Goal: Entertainment & Leisure: Consume media (video, audio)

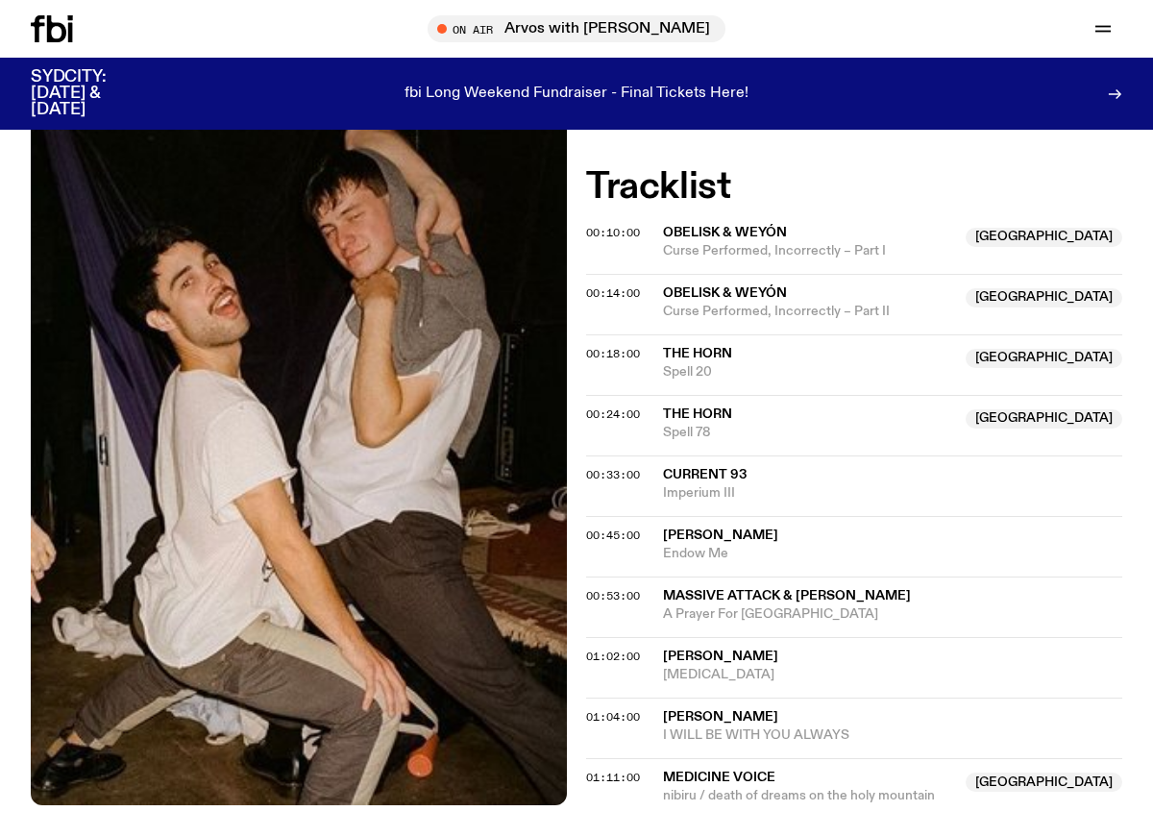
scroll to position [52, 0]
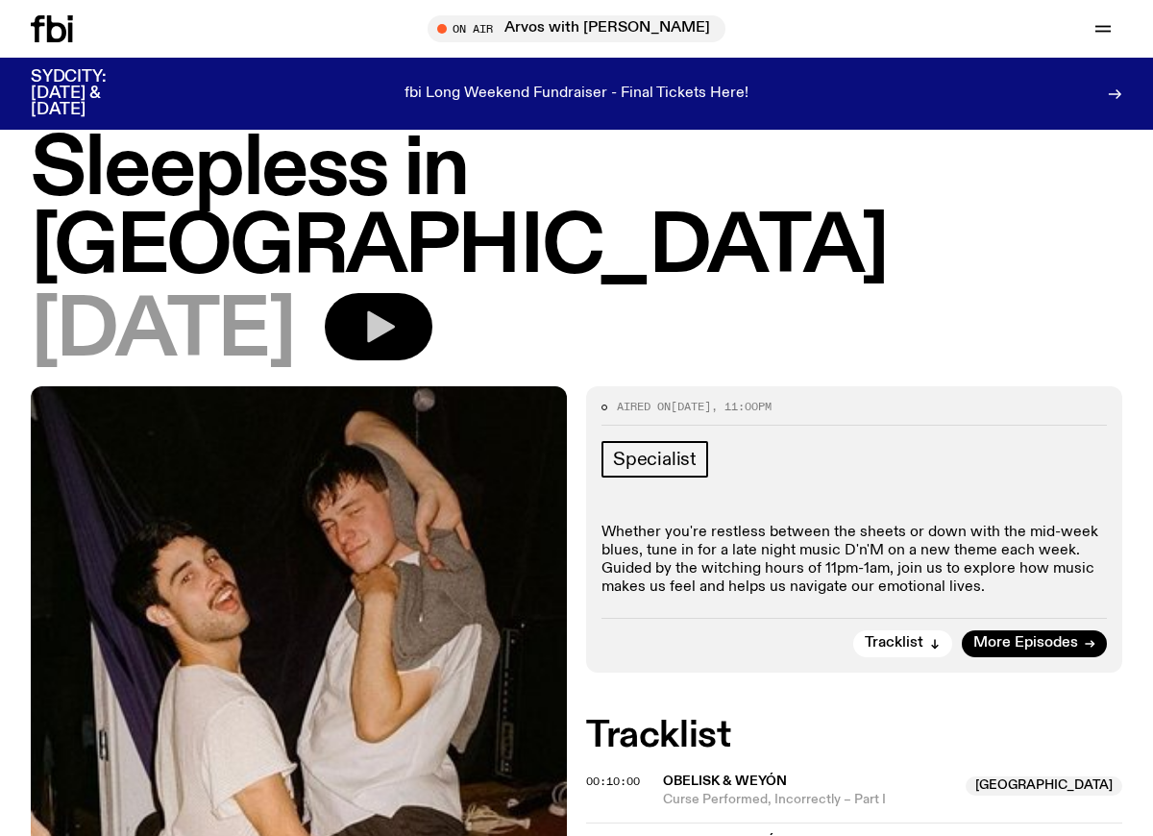
click at [398, 307] on icon "button" at bounding box center [378, 326] width 38 height 38
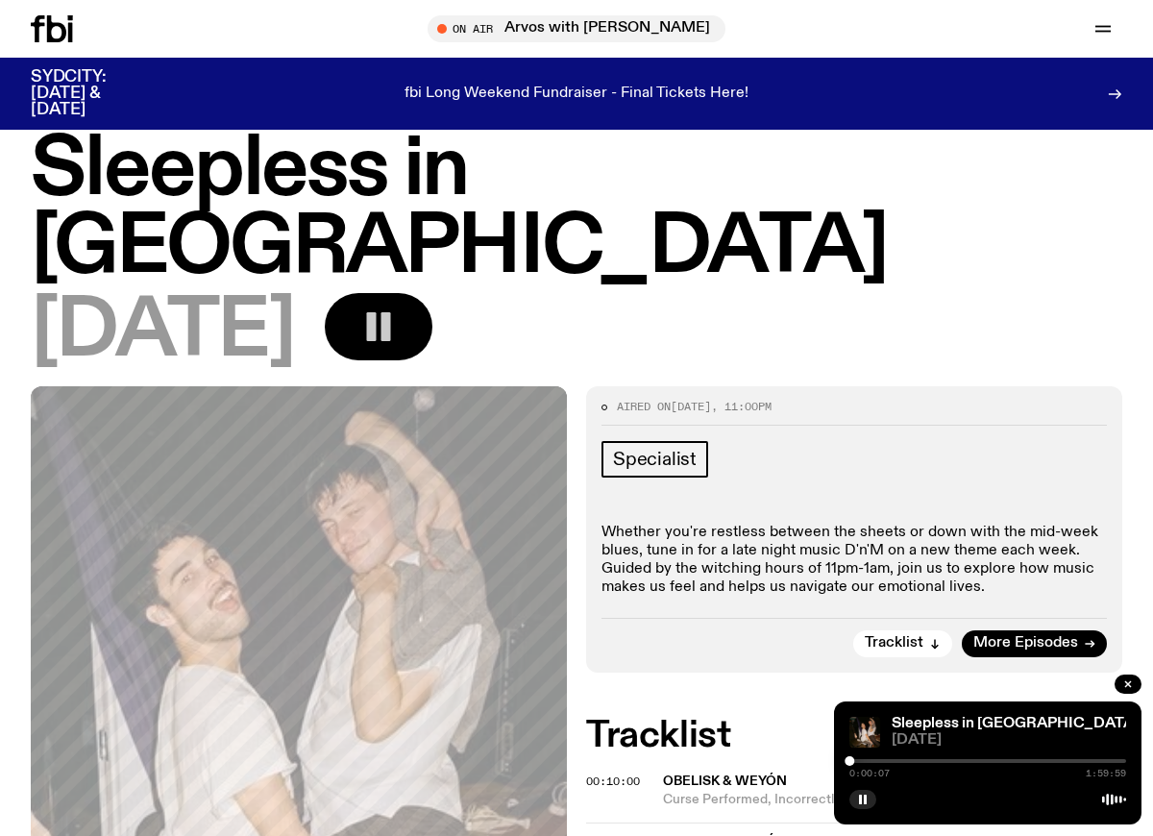
click at [1010, 773] on div "0:00:07 1:59:59" at bounding box center [987, 773] width 277 height 10
click at [1011, 717] on link "Sleepless in [GEOGRAPHIC_DATA]" at bounding box center [1014, 723] width 247 height 15
click at [1011, 718] on link "Sleepless in [GEOGRAPHIC_DATA]" at bounding box center [1014, 723] width 247 height 15
click at [1096, 719] on div "Sleepless in [GEOGRAPHIC_DATA]" at bounding box center [1007, 724] width 238 height 14
click at [1112, 797] on icon at bounding box center [1114, 799] width 24 height 15
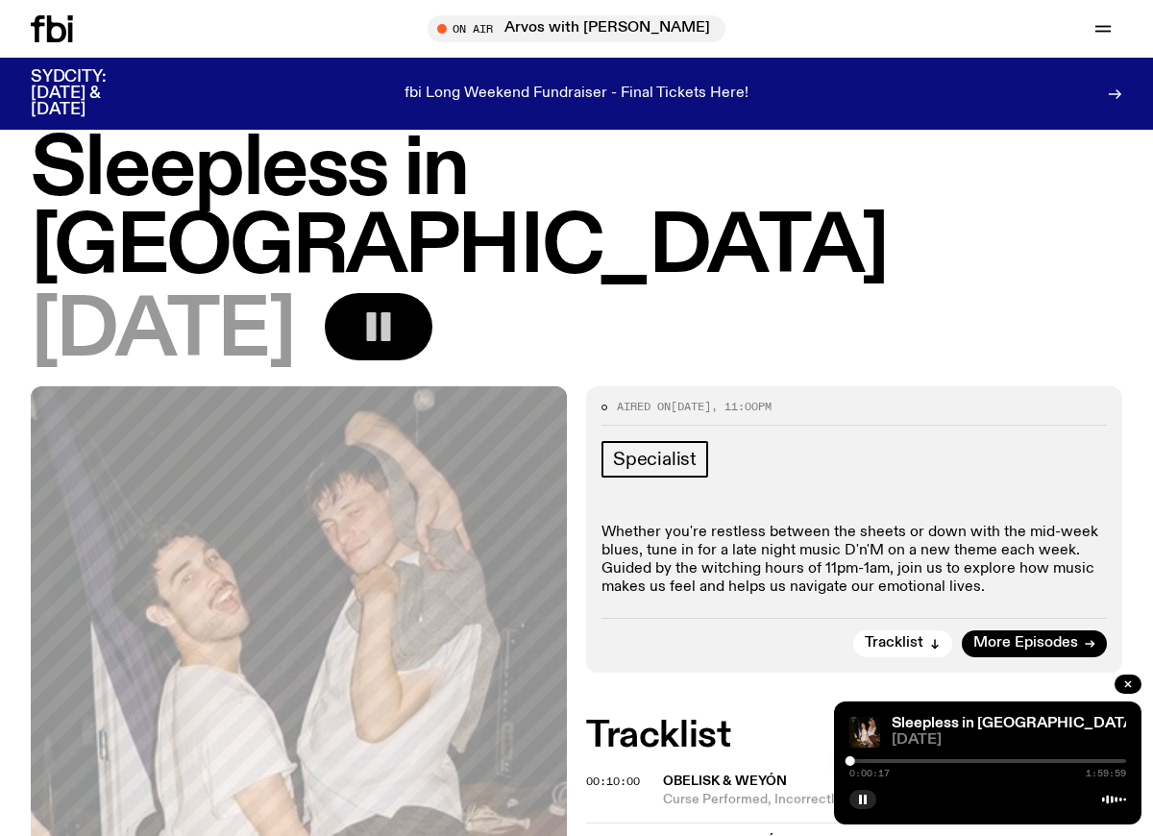
click at [869, 763] on div "0:00:17 1:59:59" at bounding box center [987, 766] width 277 height 23
drag, startPoint x: 853, startPoint y: 762, endPoint x: 872, endPoint y: 755, distance: 20.4
click at [872, 755] on div "0:09:59 1:59:59" at bounding box center [987, 766] width 277 height 23
click at [866, 762] on div at bounding box center [867, 761] width 10 height 10
click at [863, 762] on div at bounding box center [864, 761] width 10 height 10
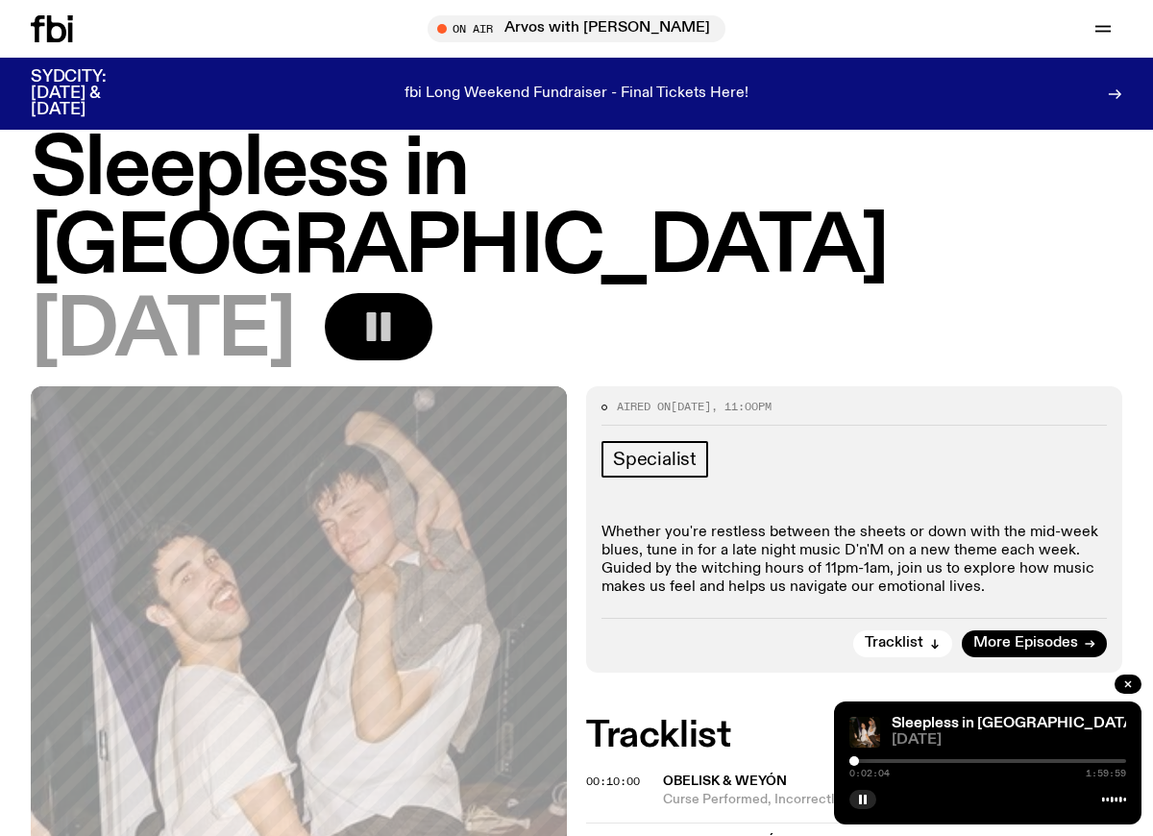
click at [854, 761] on div at bounding box center [854, 761] width 10 height 10
click at [867, 800] on icon "button" at bounding box center [863, 799] width 12 height 12
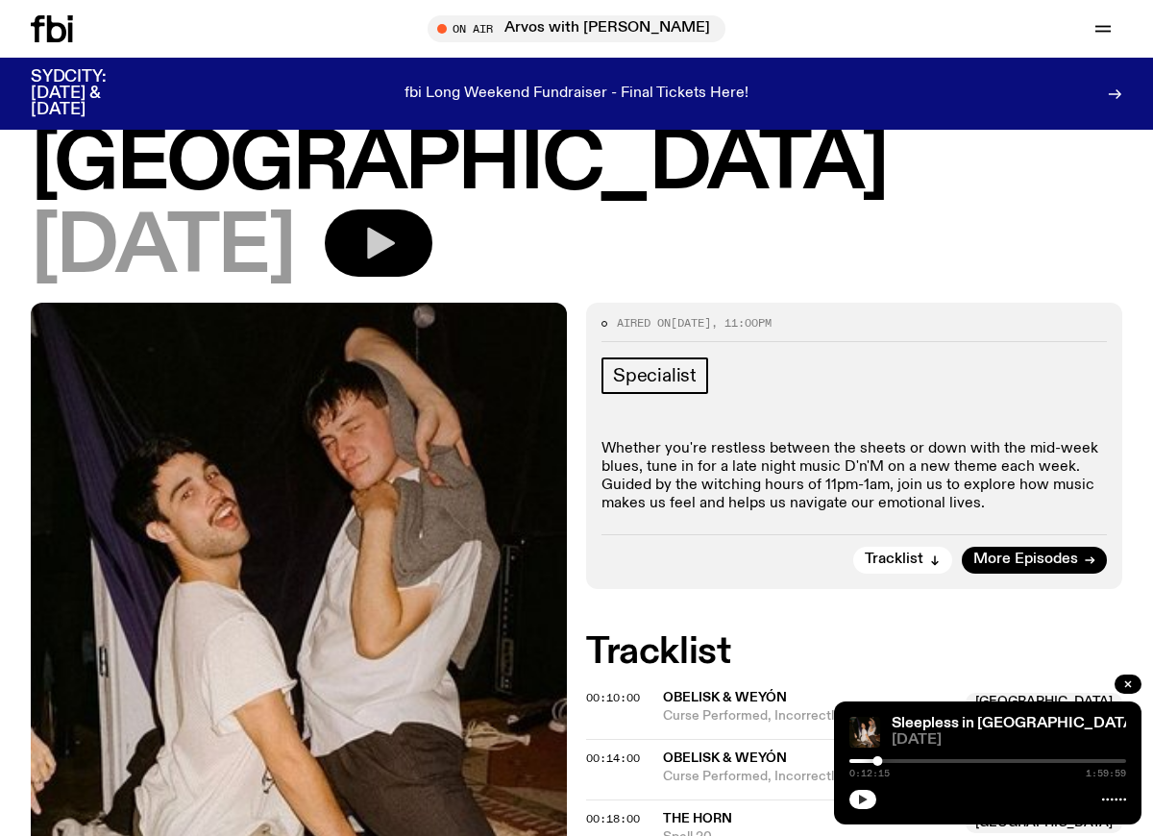
scroll to position [166, 0]
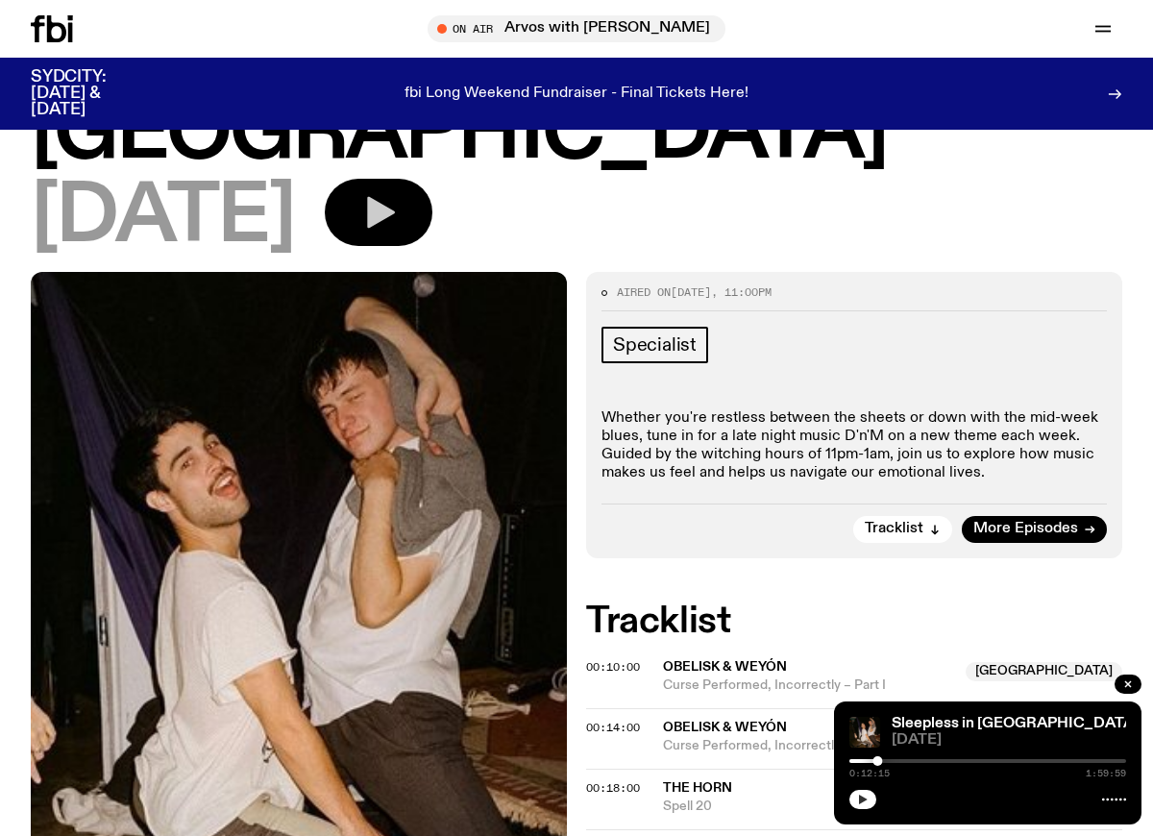
click at [715, 781] on span "The Horn" at bounding box center [697, 787] width 69 height 13
click at [627, 780] on span "00:18:00" at bounding box center [613, 787] width 54 height 15
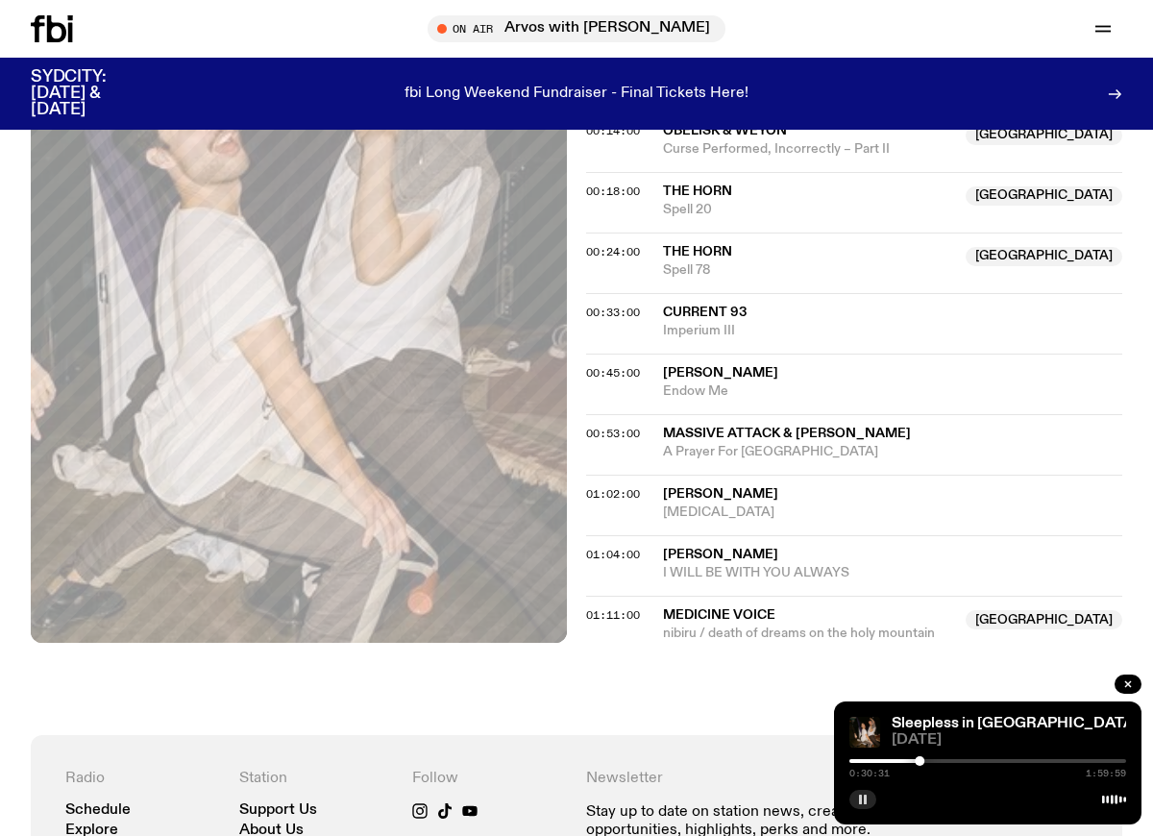
scroll to position [770, 0]
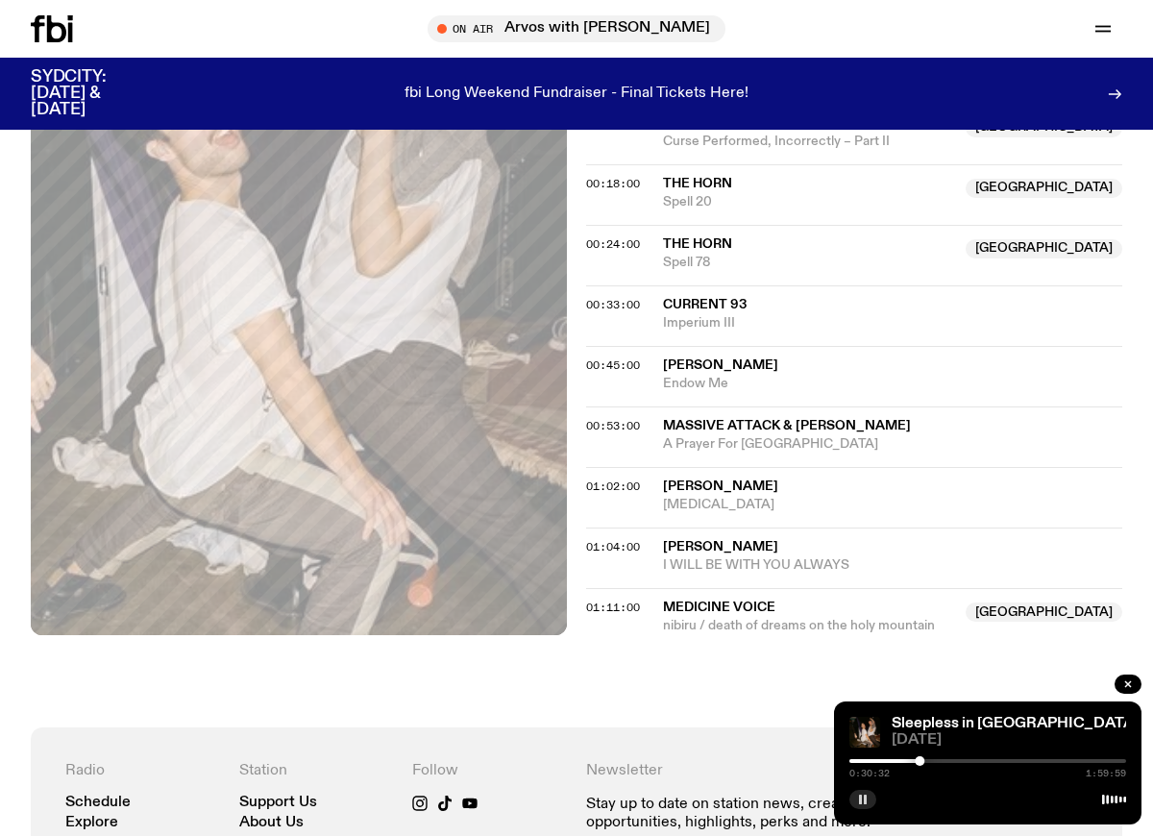
click at [780, 598] on span "Medicine Voice" at bounding box center [808, 607] width 291 height 18
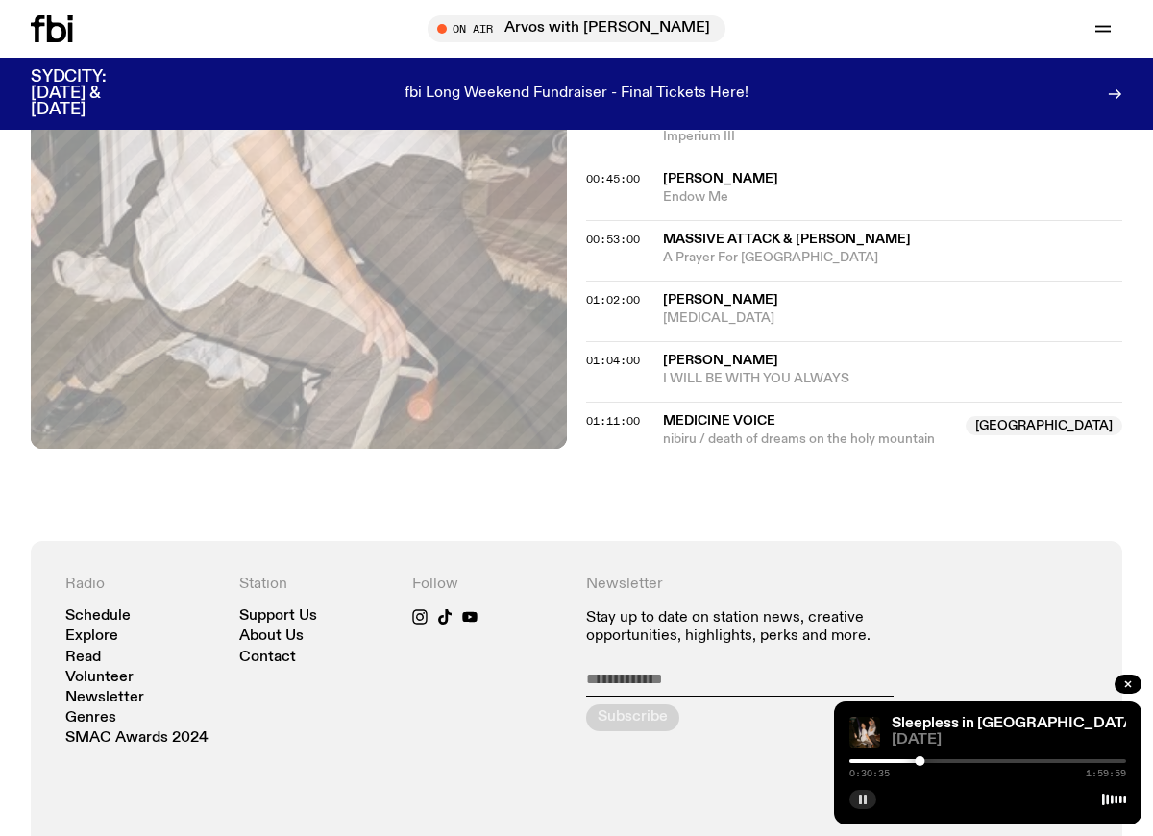
scroll to position [831, 0]
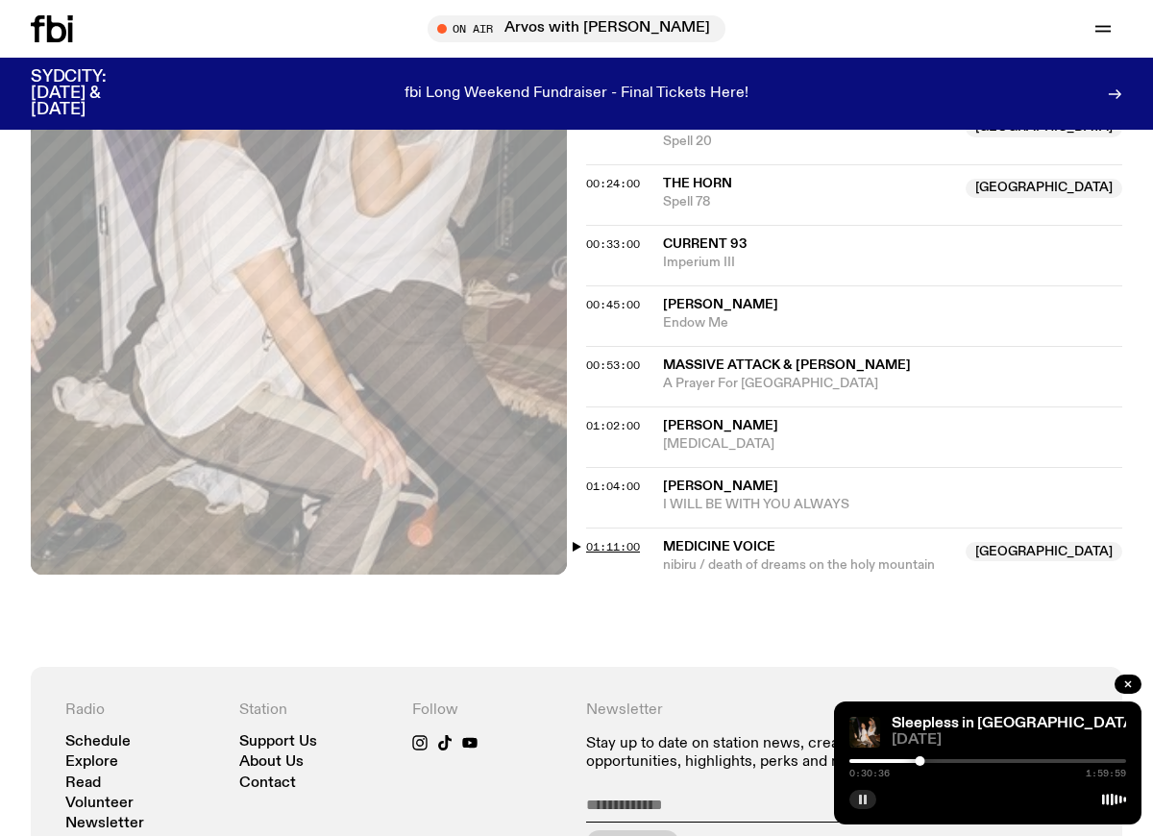
click at [624, 539] on span "01:11:00" at bounding box center [613, 546] width 54 height 15
click at [1022, 761] on div at bounding box center [987, 761] width 277 height 4
